Goal: Navigation & Orientation: Find specific page/section

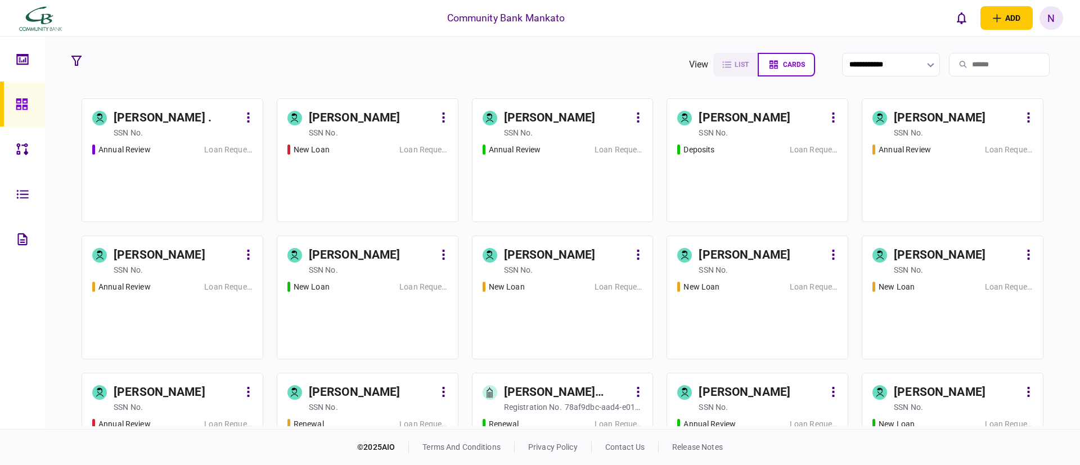
click at [545, 115] on div "[PERSON_NAME]" at bounding box center [550, 118] width 92 height 18
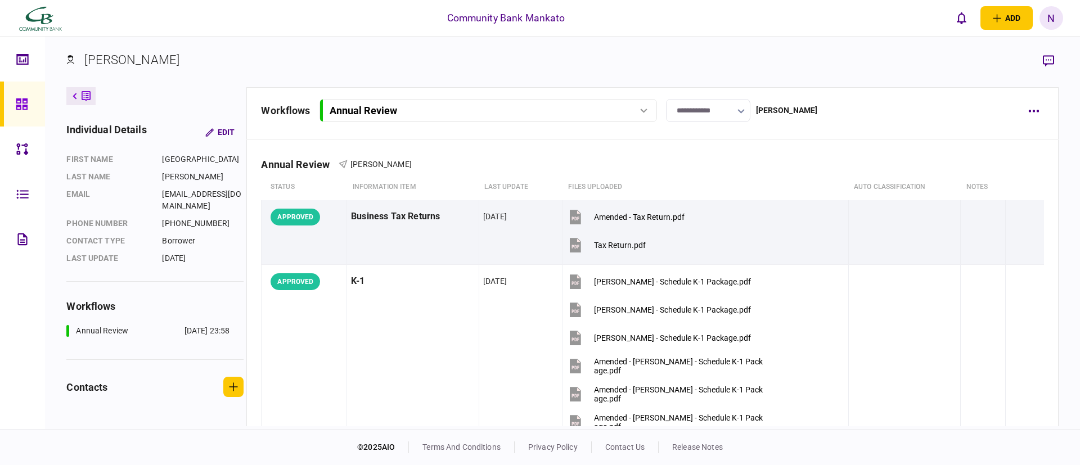
click at [938, 118] on div "**********" at bounding box center [639, 110] width 756 height 23
click at [24, 151] on icon at bounding box center [22, 149] width 12 height 13
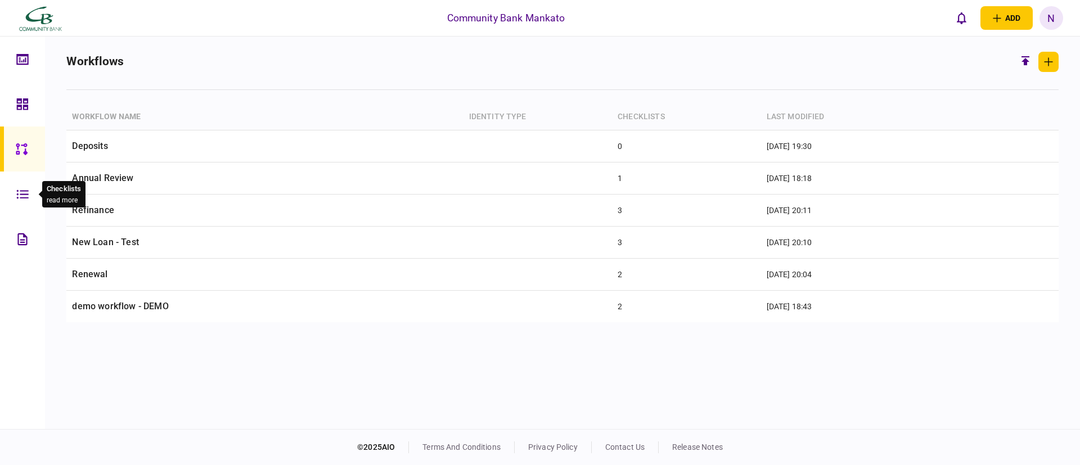
click at [33, 190] on div at bounding box center [25, 193] width 18 height 45
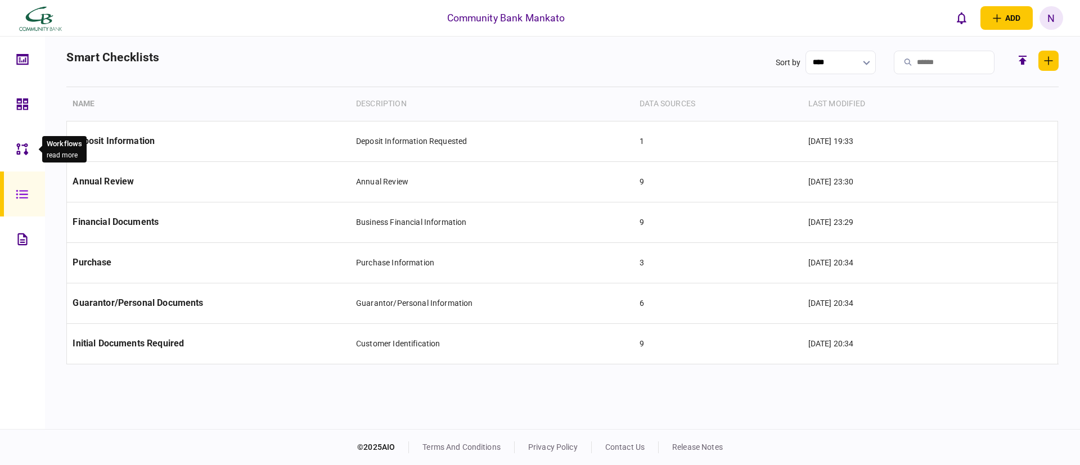
click at [20, 146] on icon at bounding box center [22, 149] width 12 height 13
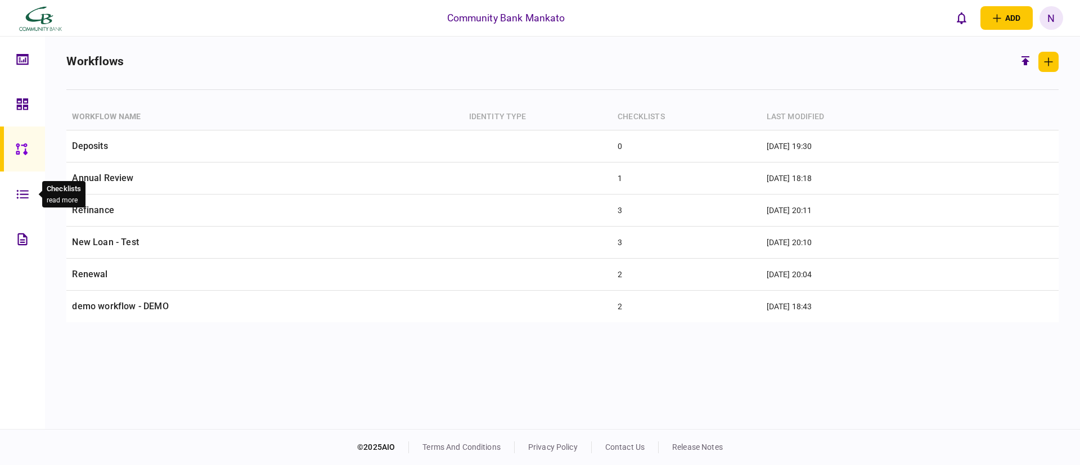
click at [25, 196] on icon at bounding box center [22, 194] width 12 height 13
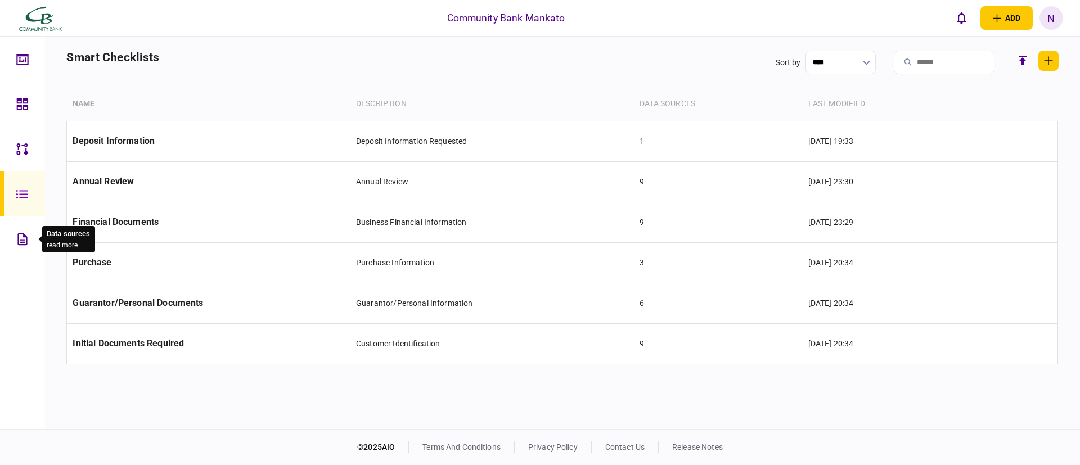
click at [19, 238] on icon at bounding box center [22, 239] width 10 height 12
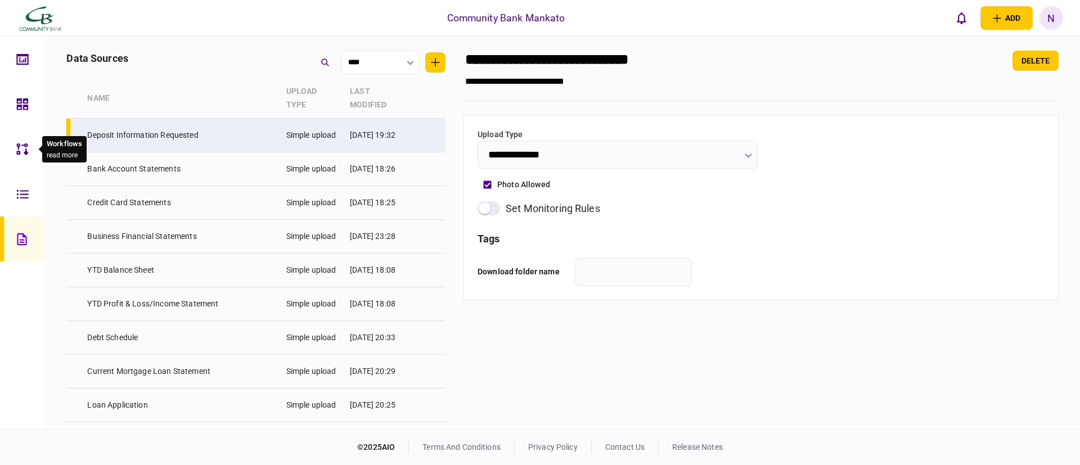
click at [20, 166] on div at bounding box center [25, 149] width 18 height 45
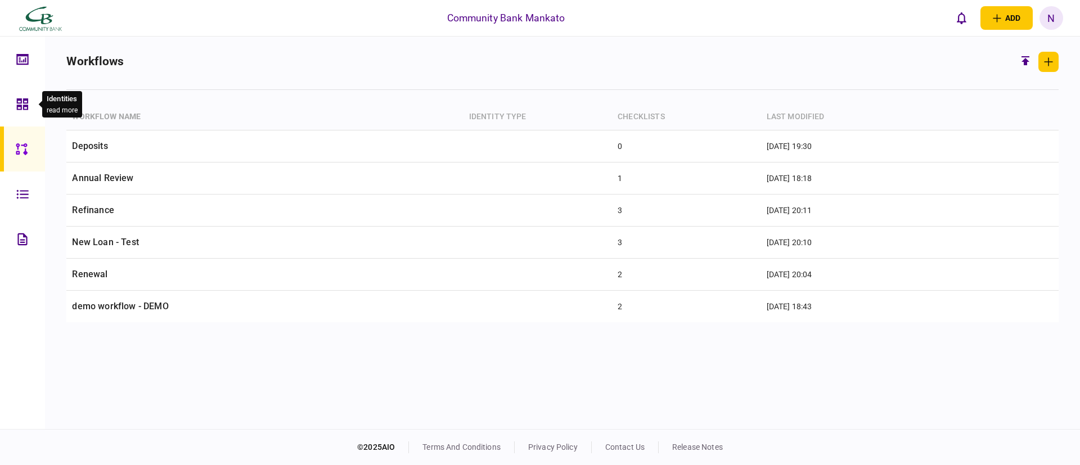
click at [28, 116] on div at bounding box center [25, 104] width 18 height 45
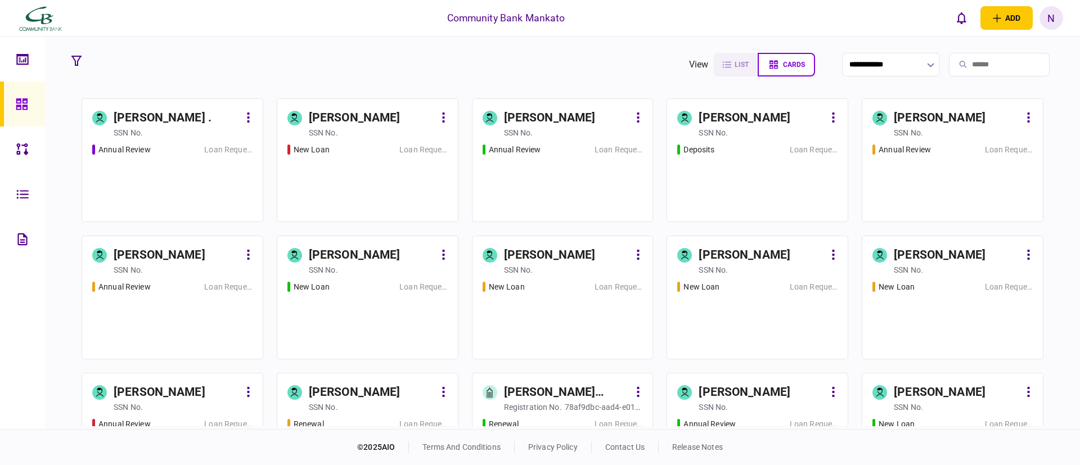
click at [538, 262] on div "[PERSON_NAME]" at bounding box center [550, 255] width 92 height 18
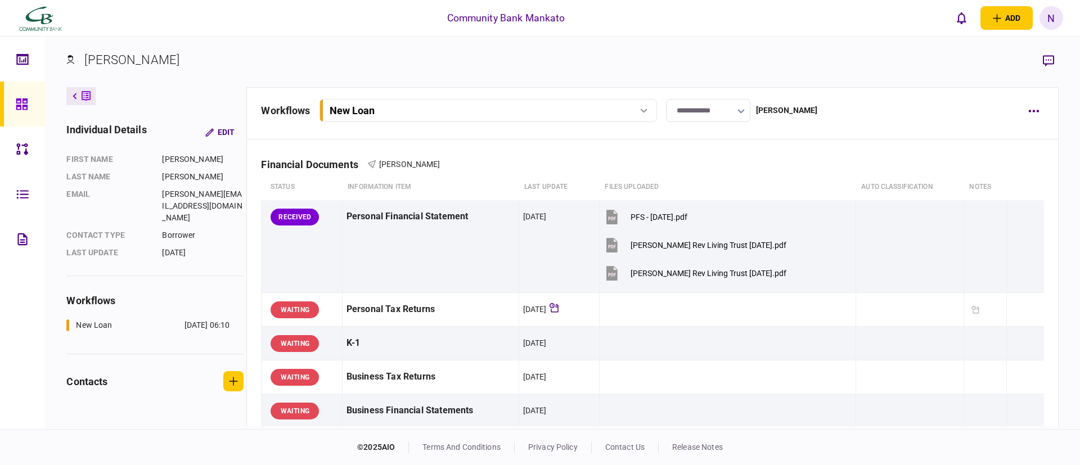
click at [855, 125] on div "**********" at bounding box center [651, 113] width 811 height 52
click at [849, 157] on div "Financial Documents [PERSON_NAME]" at bounding box center [652, 157] width 782 height 34
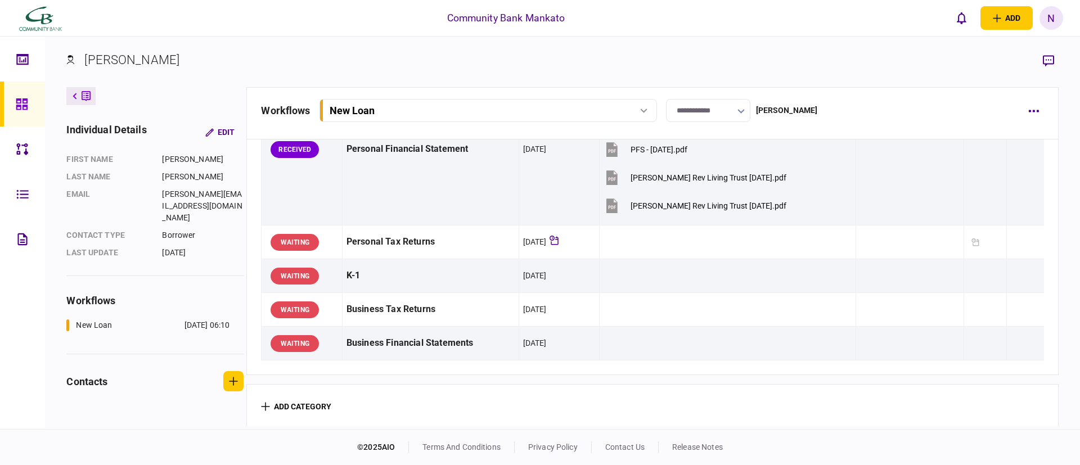
scroll to position [34, 0]
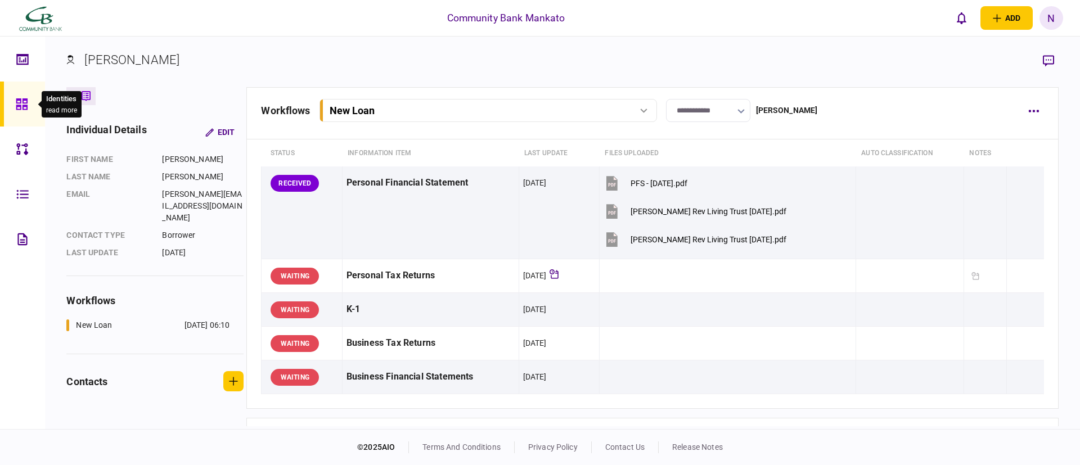
click at [16, 101] on icon at bounding box center [22, 104] width 12 height 13
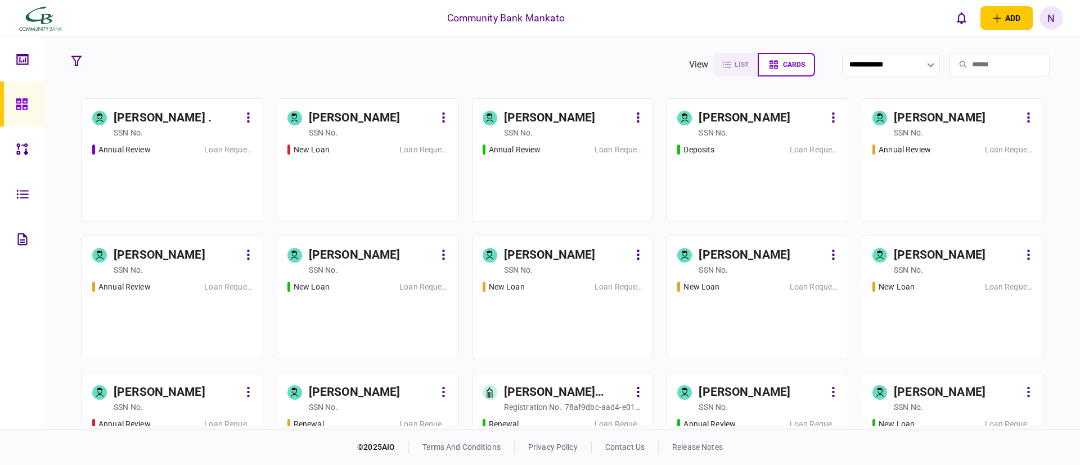
click at [165, 254] on div "[PERSON_NAME]" at bounding box center [160, 255] width 92 height 18
